Goal: Find contact information: Find contact information

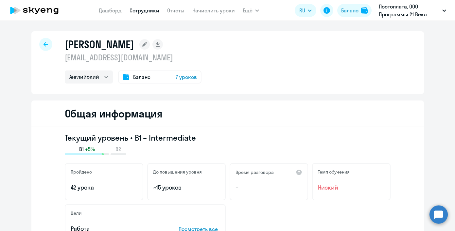
select select "english"
click at [136, 11] on link "Сотрудники" at bounding box center [144, 10] width 30 height 7
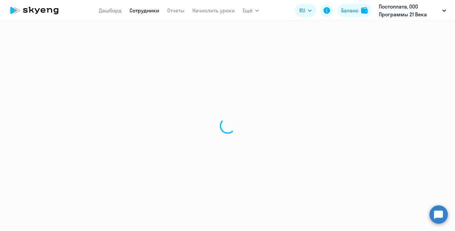
select select "30"
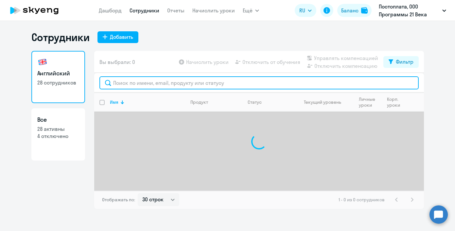
click at [147, 85] on input "text" at bounding box center [258, 82] width 319 height 13
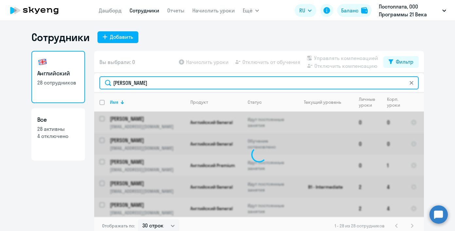
type input "[PERSON_NAME]"
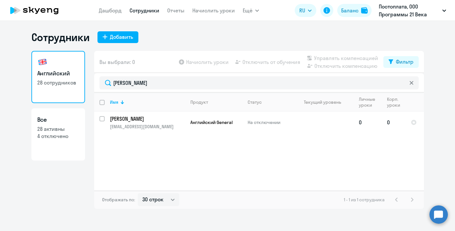
drag, startPoint x: 147, startPoint y: 85, endPoint x: 166, endPoint y: 126, distance: 45.8
click at [166, 126] on p "[EMAIL_ADDRESS][DOMAIN_NAME]" at bounding box center [147, 127] width 75 height 6
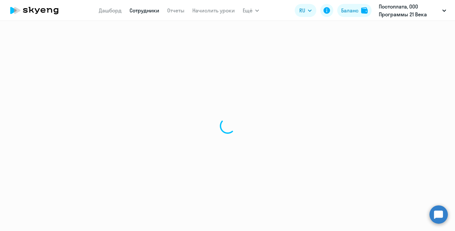
select select "english"
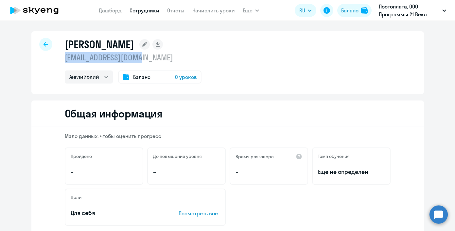
drag, startPoint x: 155, startPoint y: 60, endPoint x: 57, endPoint y: 58, distance: 98.1
click at [57, 58] on div "[PERSON_NAME] [EMAIL_ADDRESS][DOMAIN_NAME] Английский Баланс 0 уроков" at bounding box center [227, 62] width 392 height 63
copy p "[EMAIL_ADDRESS][DOMAIN_NAME]"
